Goal: Navigation & Orientation: Understand site structure

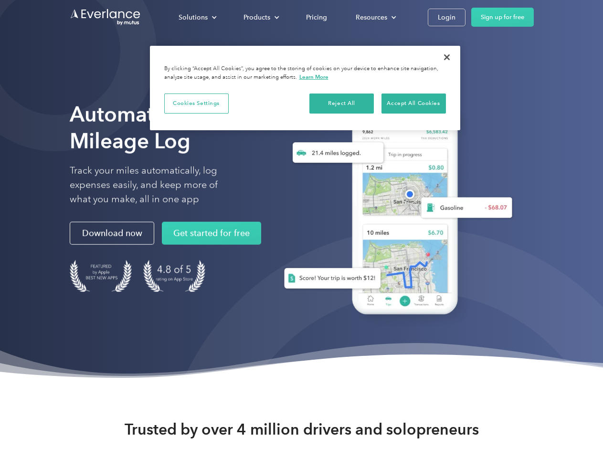
click at [197, 17] on div "Solutions" at bounding box center [192, 17] width 29 height 12
click at [260, 17] on div "Products" at bounding box center [256, 17] width 27 height 12
click at [375, 17] on div "Resources" at bounding box center [371, 17] width 31 height 12
click at [196, 103] on button "Cookies Settings" at bounding box center [196, 104] width 64 height 20
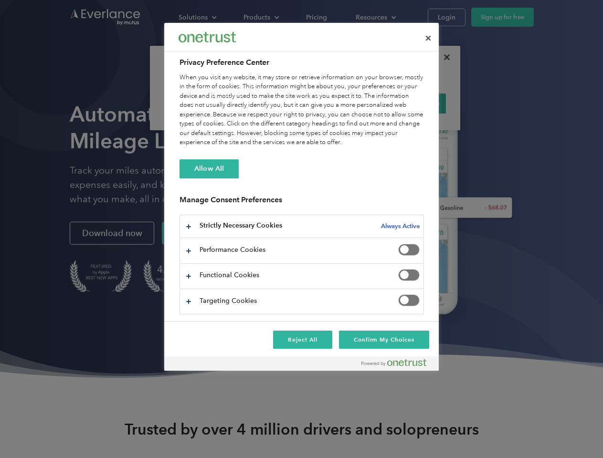
click at [342, 103] on div "When you visit any website, it may store or retrieve information on your browse…" at bounding box center [301, 110] width 244 height 74
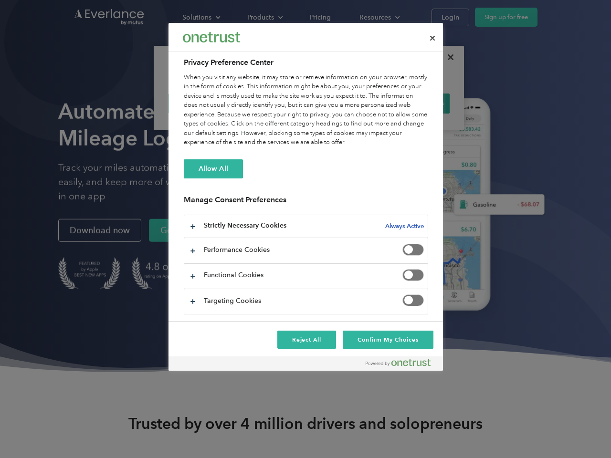
click at [413, 103] on div "When you visit any website, it may store or retrieve information on your browse…" at bounding box center [306, 110] width 244 height 74
click at [447, 57] on div at bounding box center [305, 229] width 611 height 458
